Goal: Check status: Check status

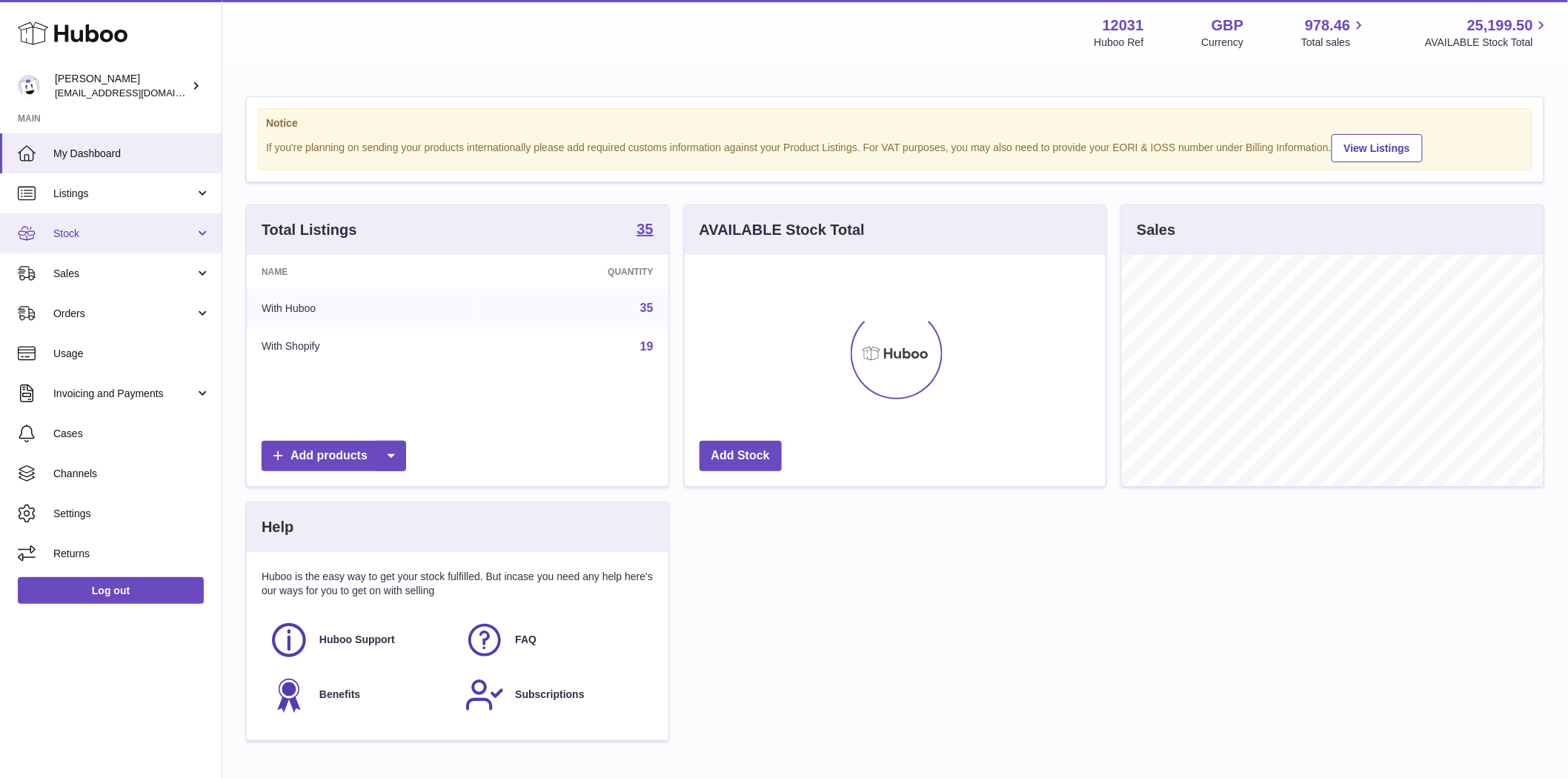
scroll to position [231, 420]
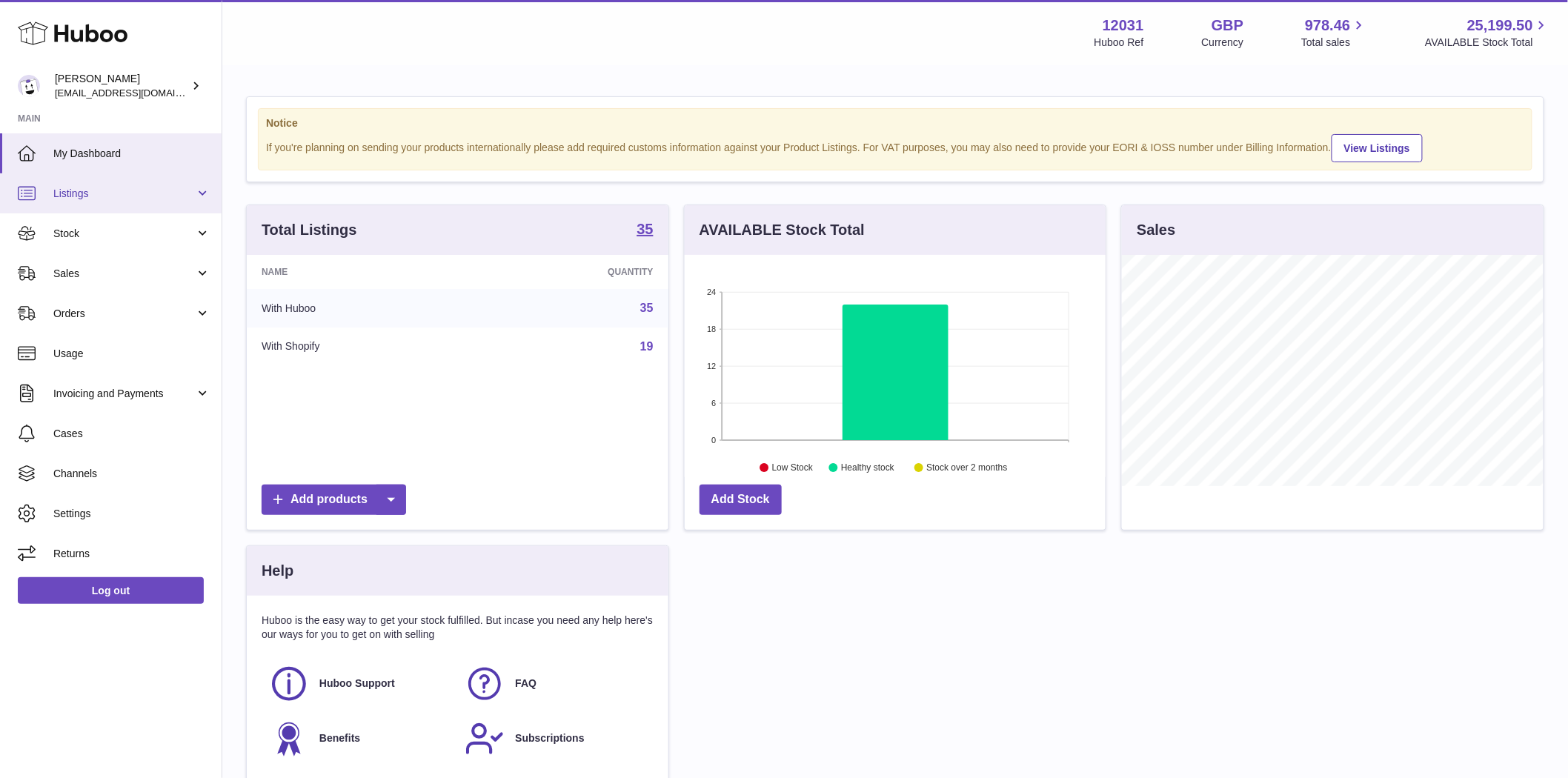
click at [69, 191] on span "Listings" at bounding box center [124, 194] width 141 height 14
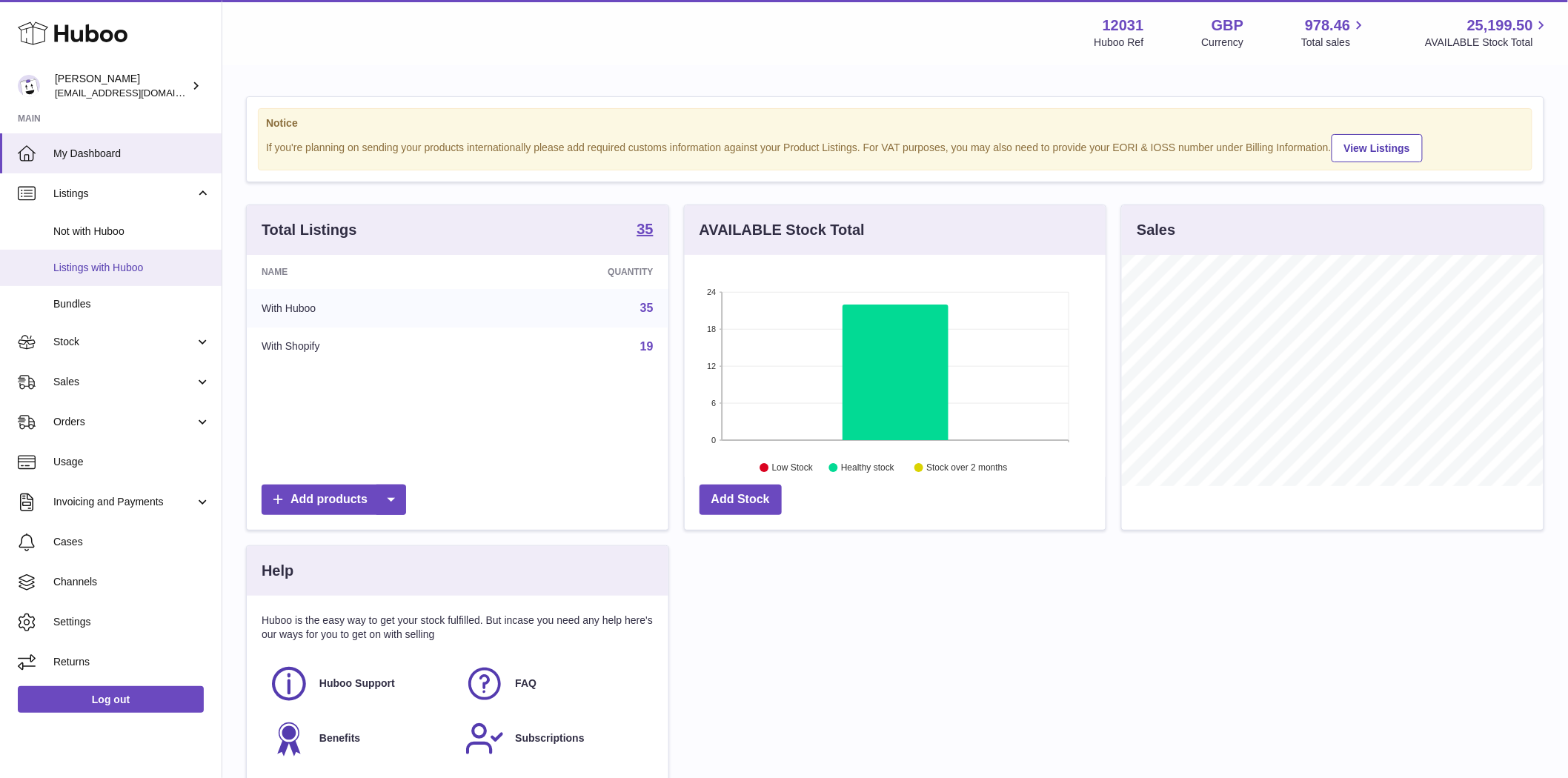
click at [79, 270] on span "Listings with Huboo" at bounding box center [131, 268] width 157 height 14
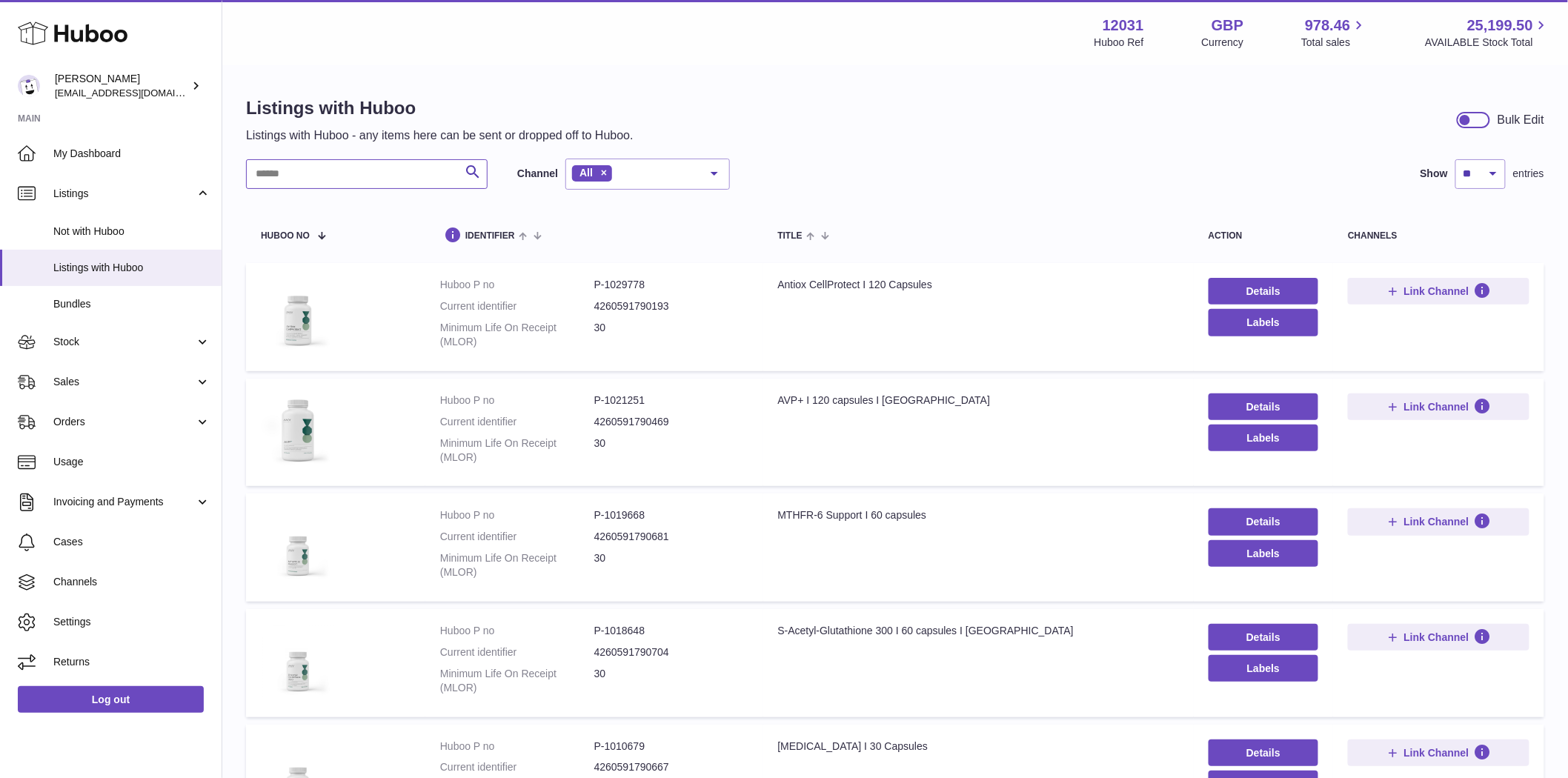
click at [292, 178] on input "text" at bounding box center [366, 175] width 242 height 30
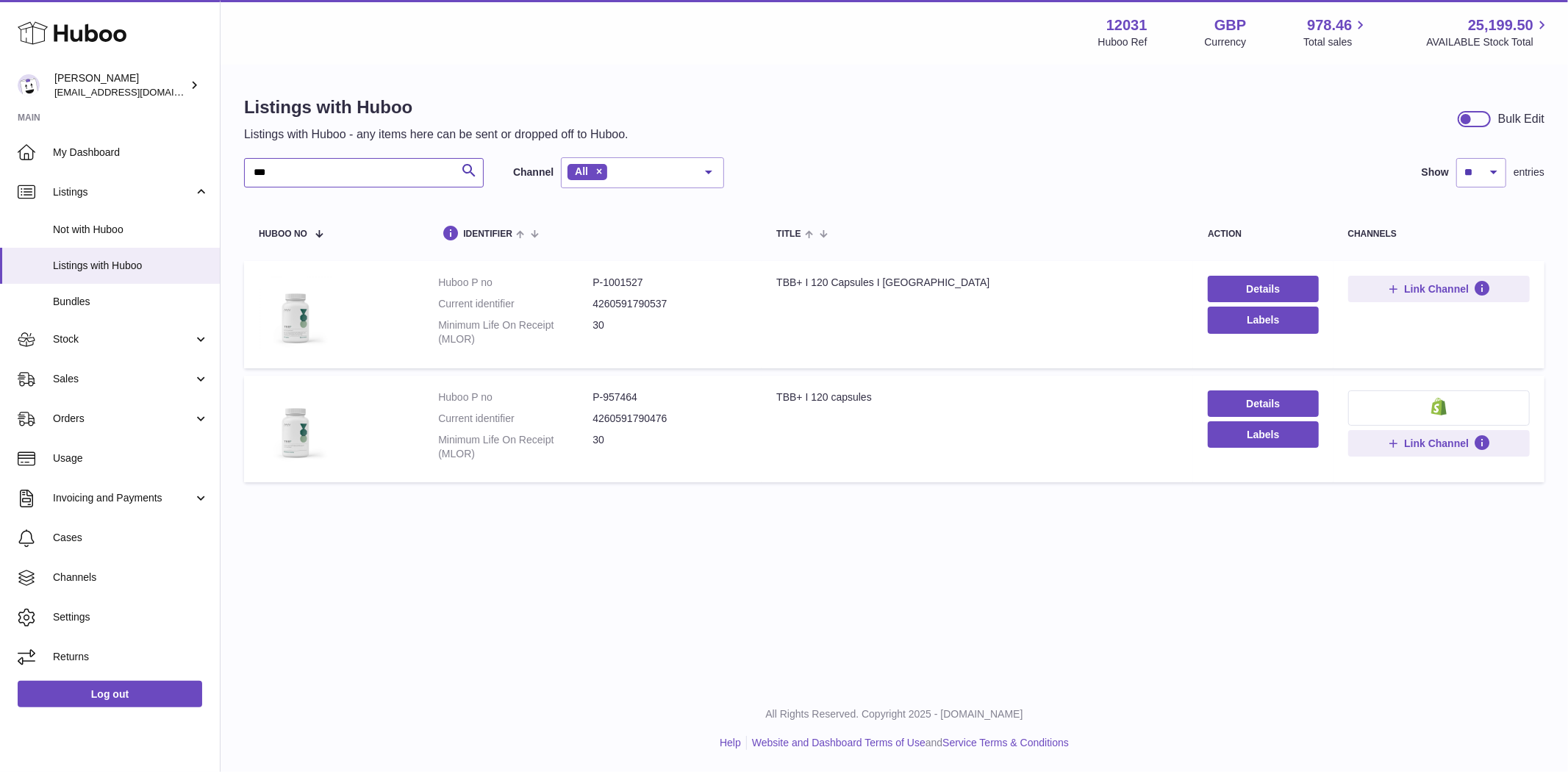
type input "***"
drag, startPoint x: 642, startPoint y: 398, endPoint x: 600, endPoint y: 402, distance: 42.2
click at [600, 402] on dd "P-957464" at bounding box center [669, 397] width 154 height 14
copy dd "957464"
click at [82, 383] on span "Sales" at bounding box center [123, 379] width 140 height 14
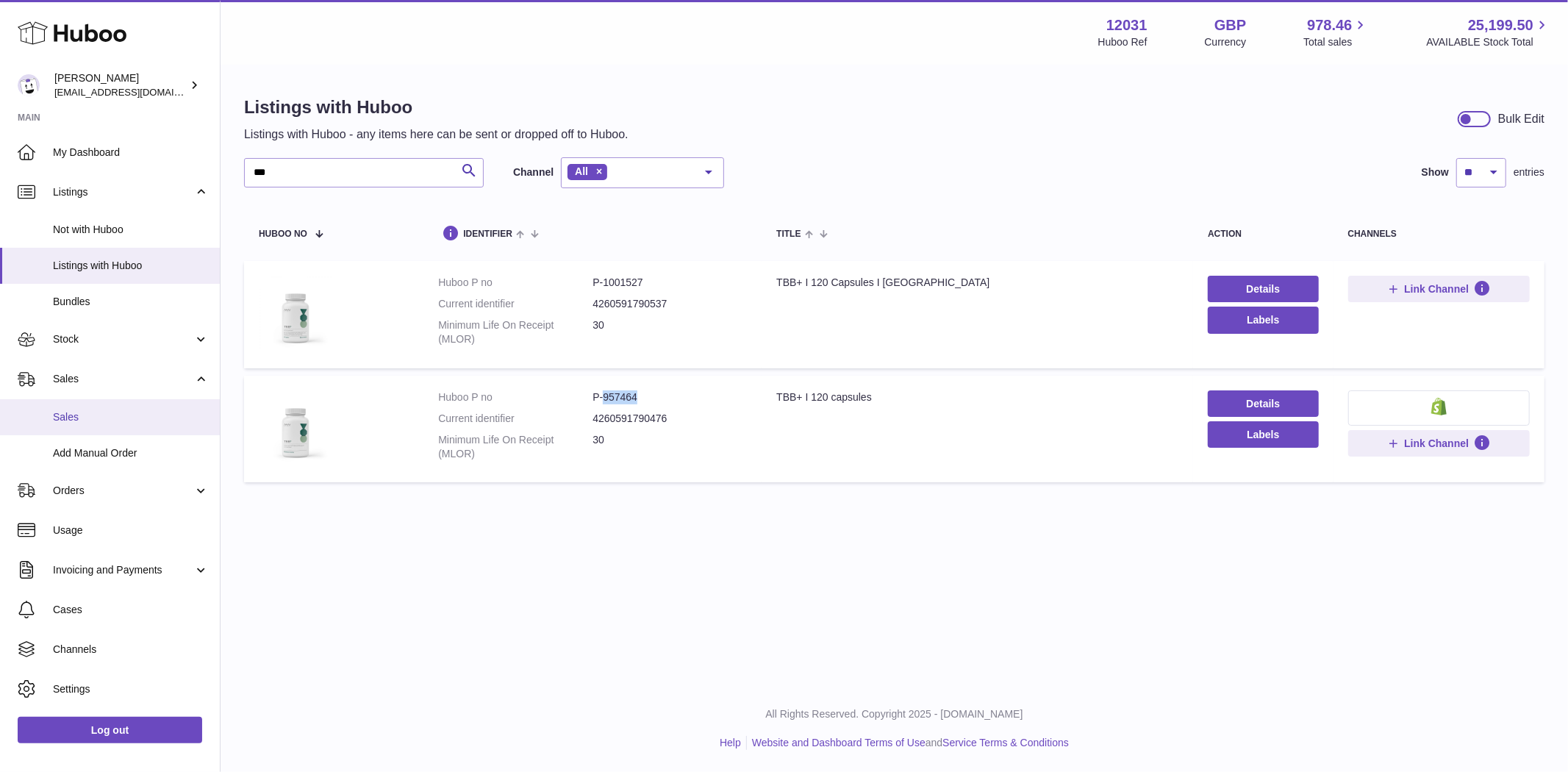
click at [90, 422] on span "Sales" at bounding box center [130, 417] width 156 height 14
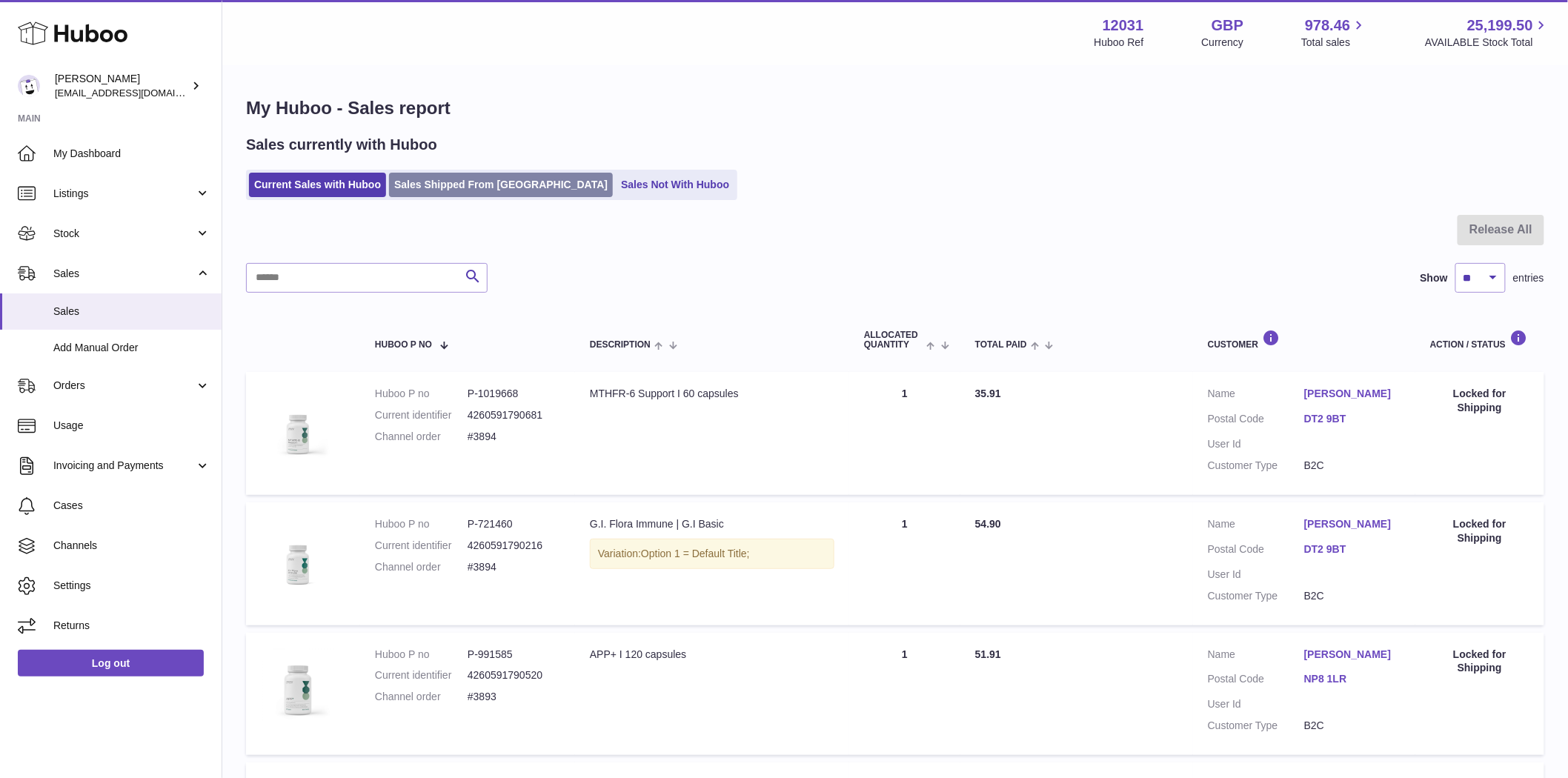
click at [489, 188] on link "Sales Shipped From [GEOGRAPHIC_DATA]" at bounding box center [500, 185] width 224 height 24
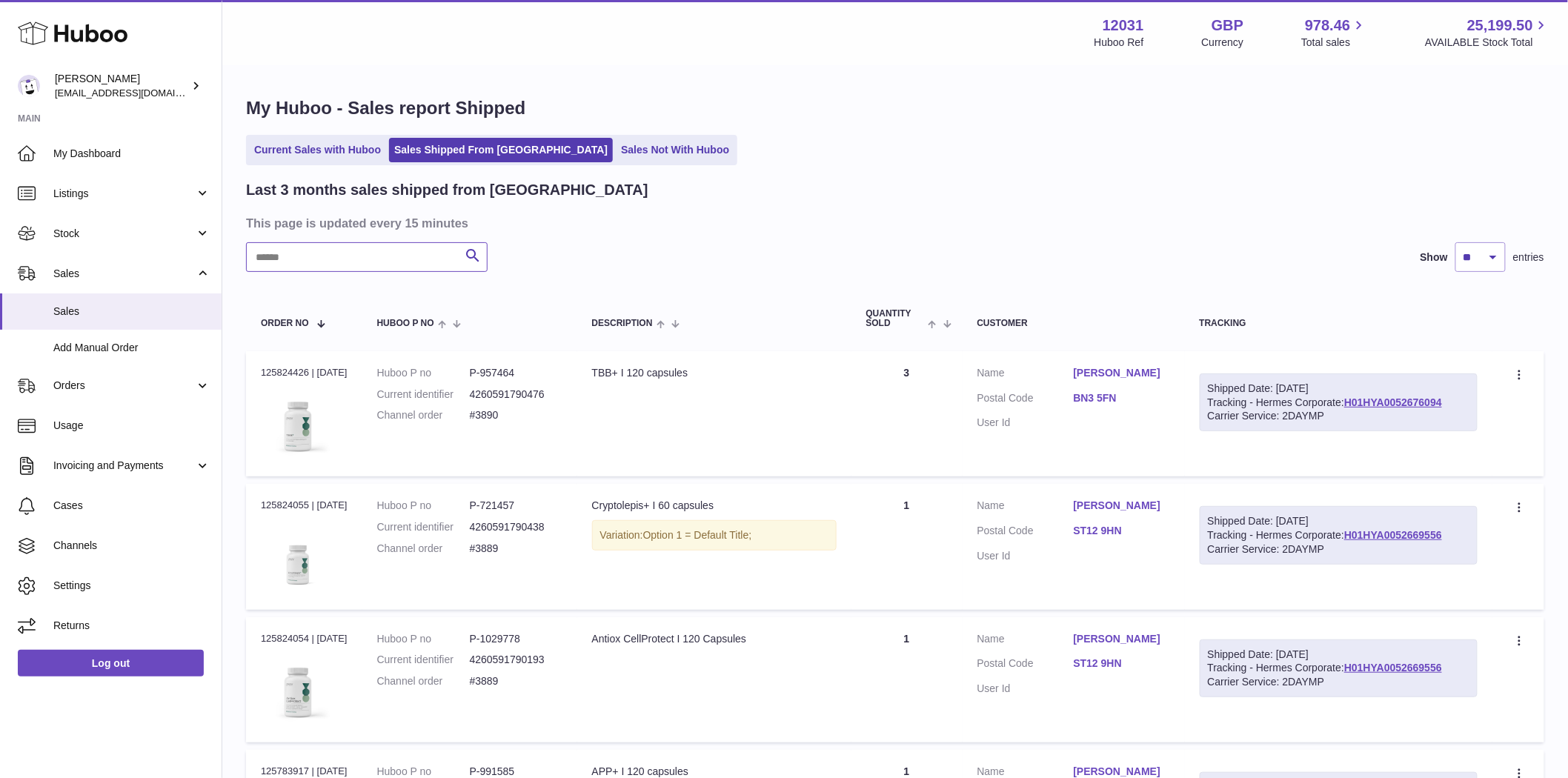
click at [319, 264] on input "text" at bounding box center [366, 258] width 242 height 30
type input "***"
click at [283, 150] on link "Current Sales with Huboo" at bounding box center [317, 150] width 137 height 24
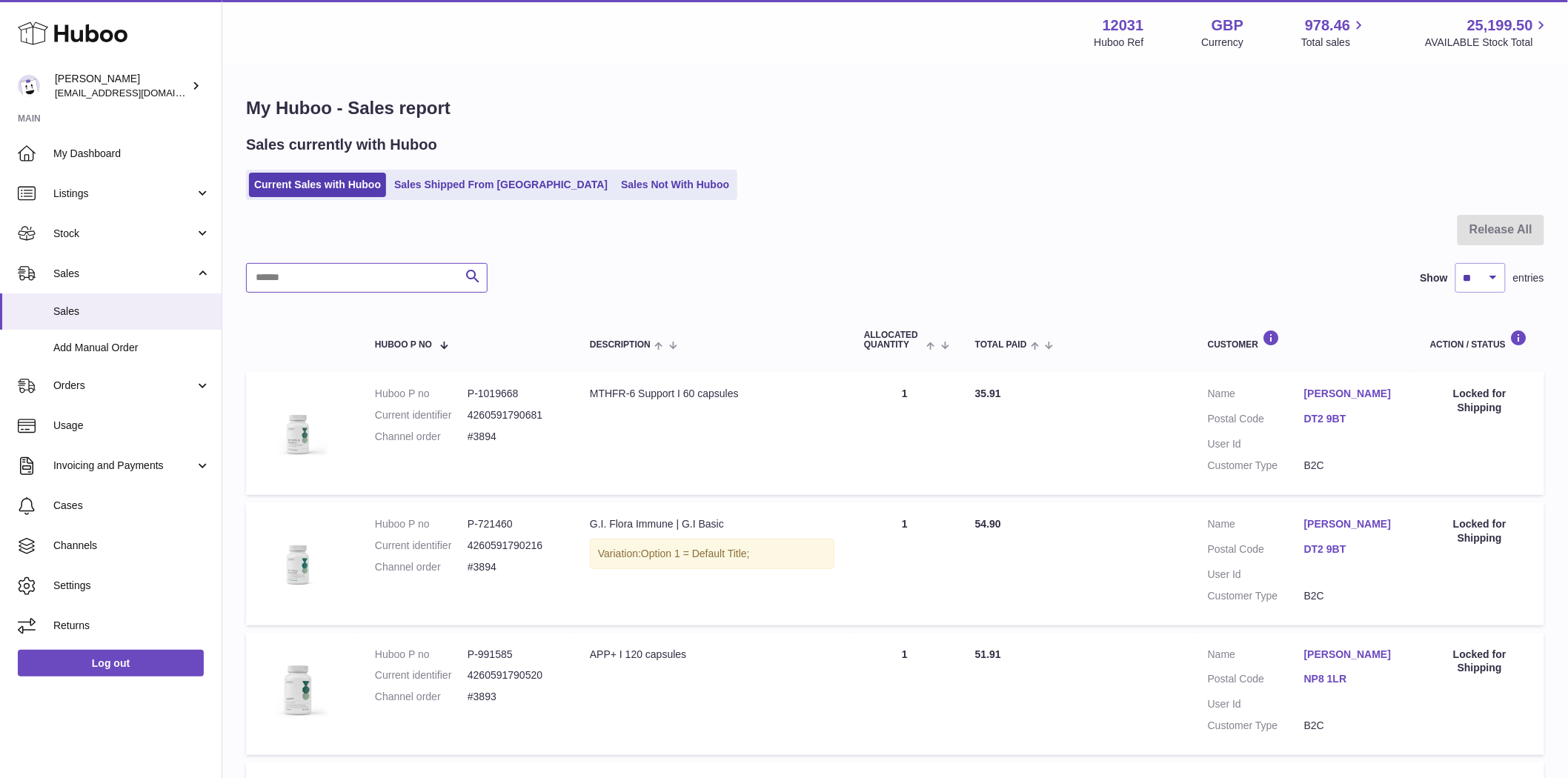
click at [270, 274] on input "text" at bounding box center [366, 278] width 242 height 30
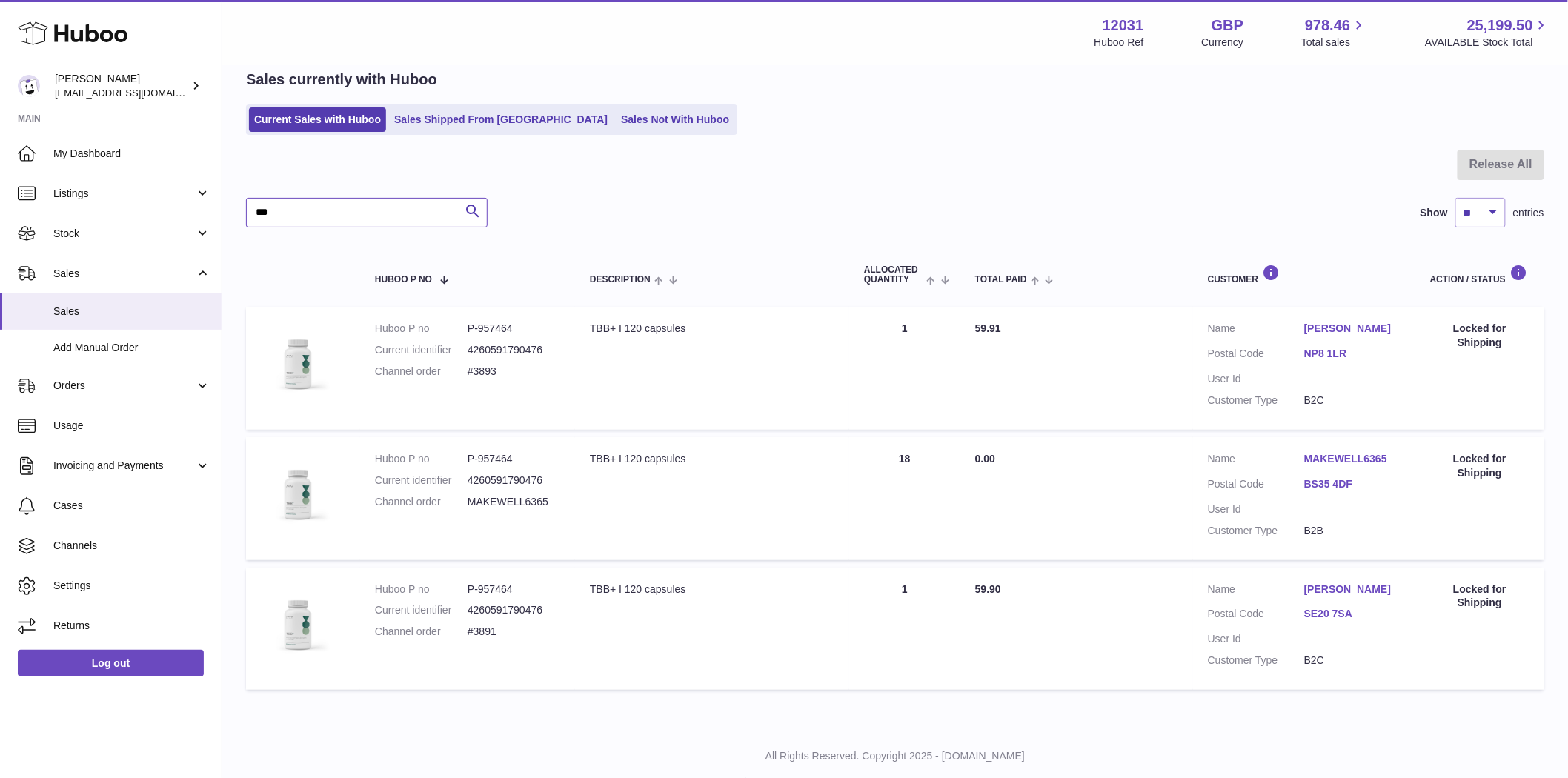
scroll to position [101, 0]
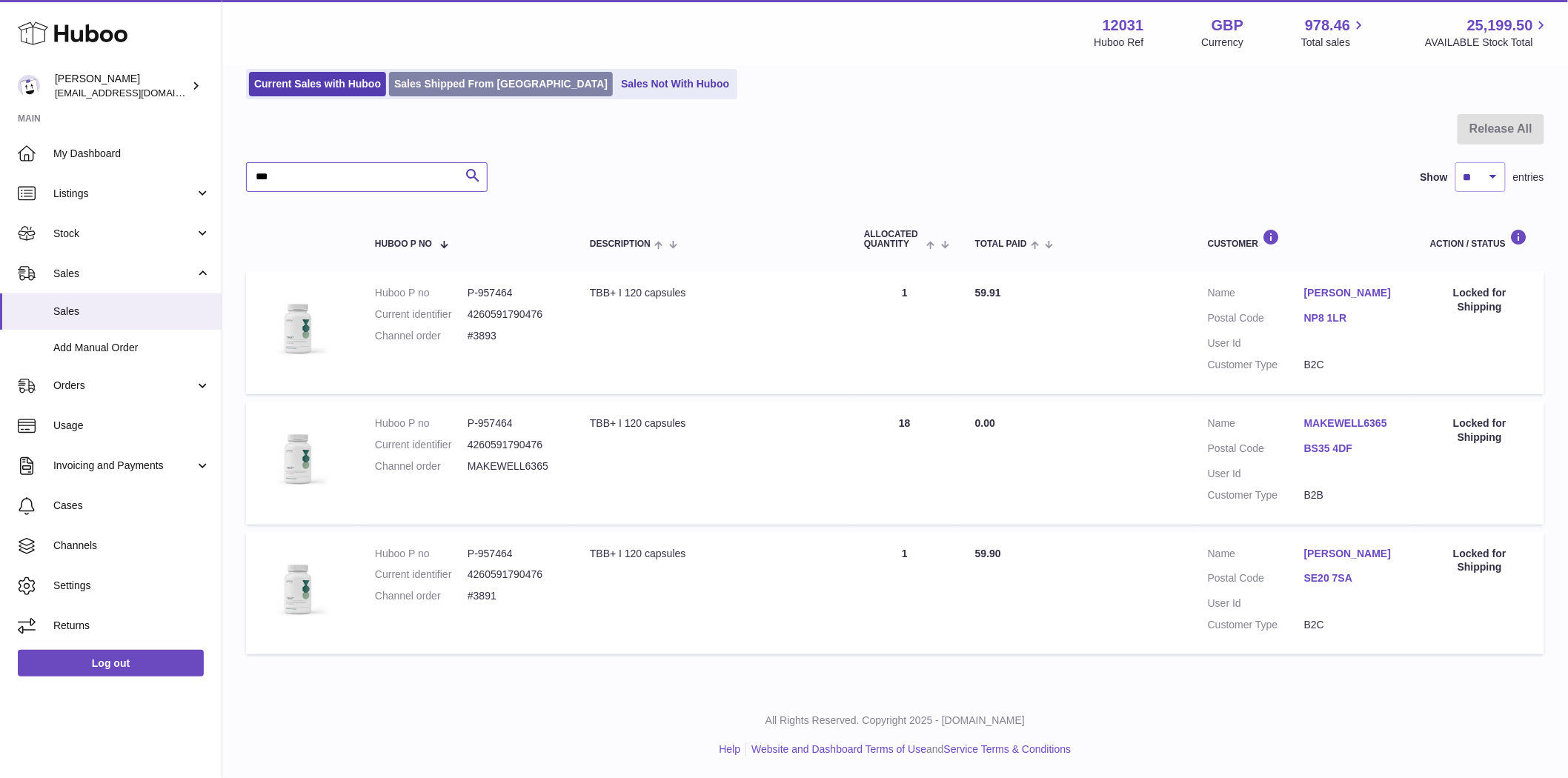
type input "***"
click at [484, 79] on link "Sales Shipped From [GEOGRAPHIC_DATA]" at bounding box center [500, 83] width 224 height 24
